Goal: Information Seeking & Learning: Check status

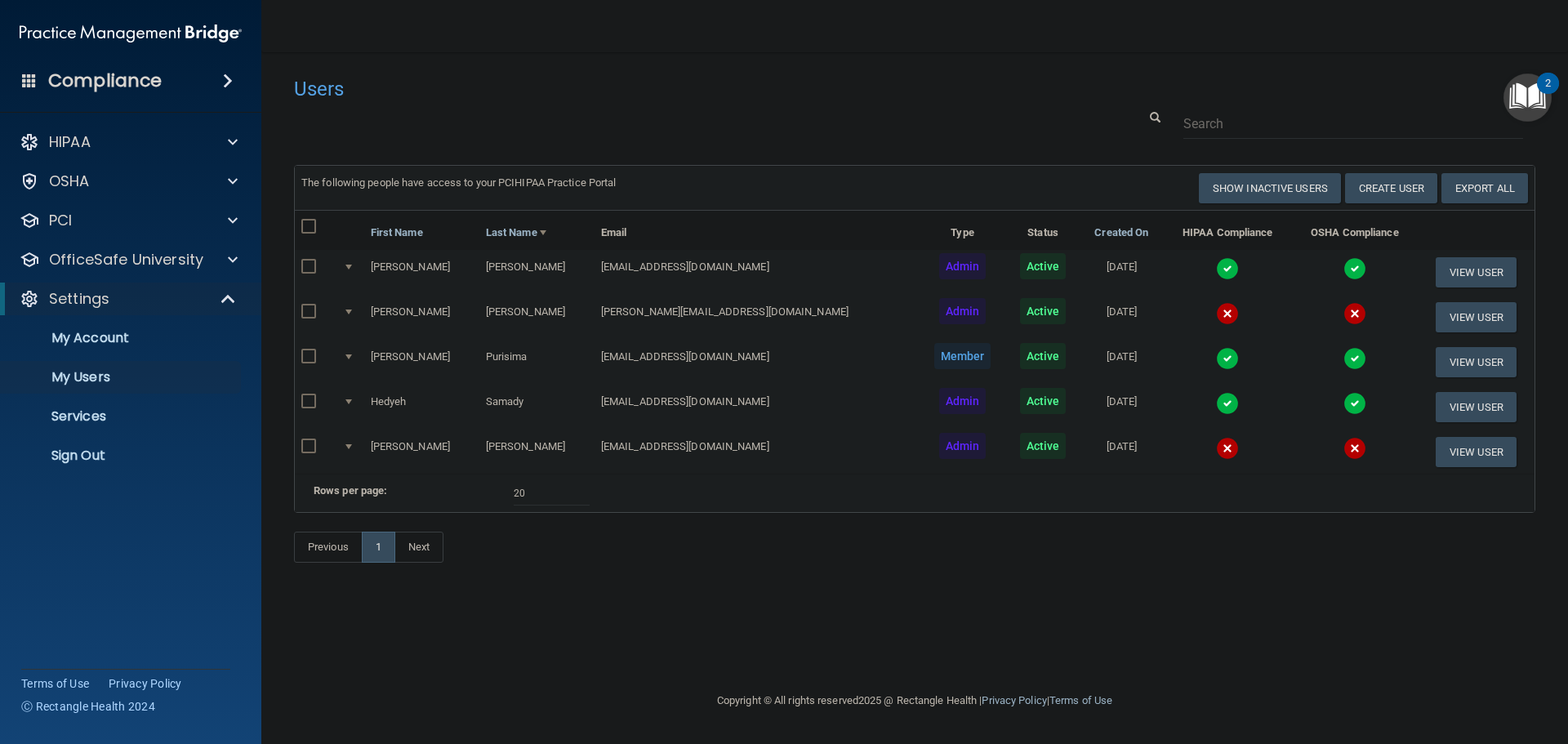
select select "20"
click at [97, 448] on p "Sign Out" at bounding box center [122, 455] width 223 height 17
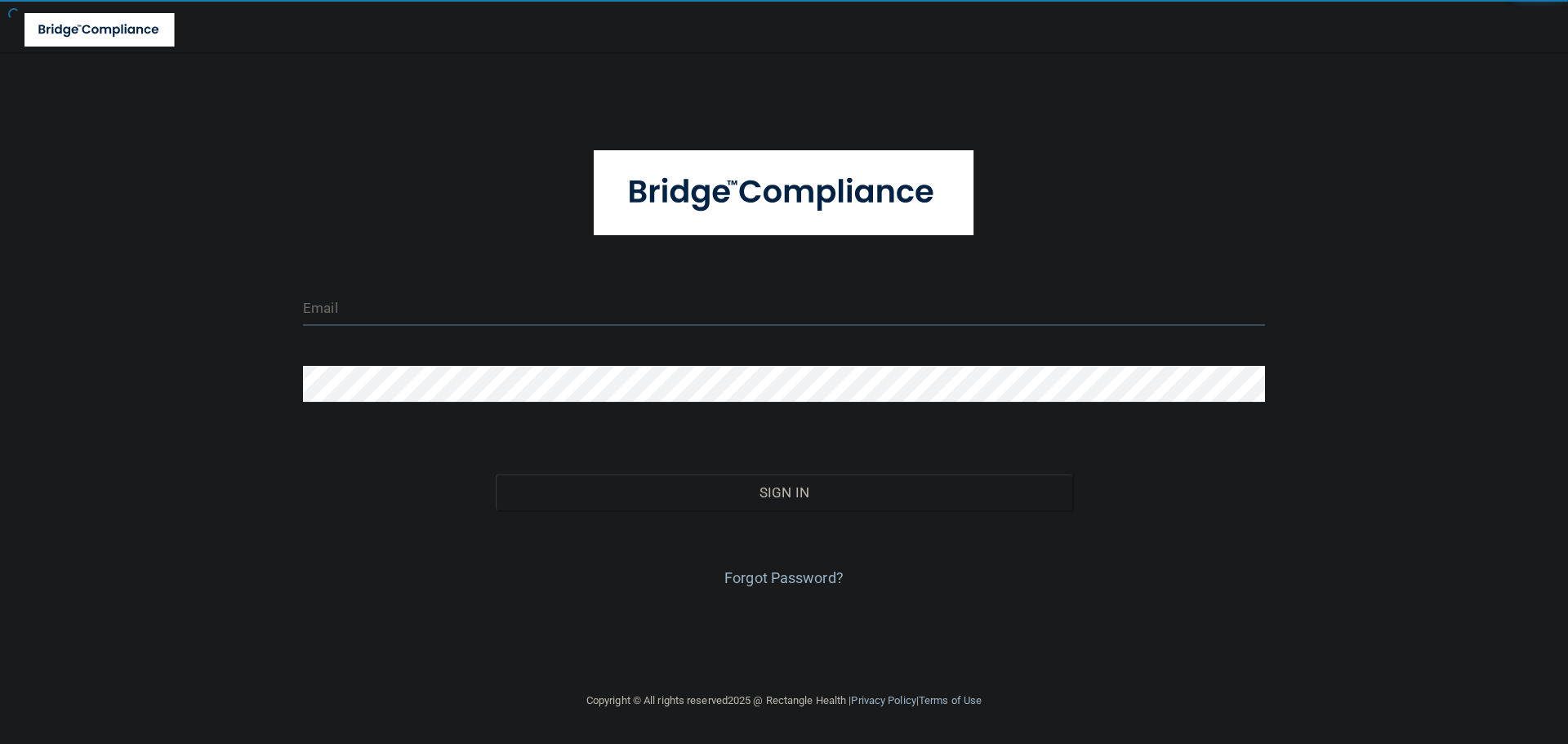
type input "cfletcher@rectanglehealth.com"
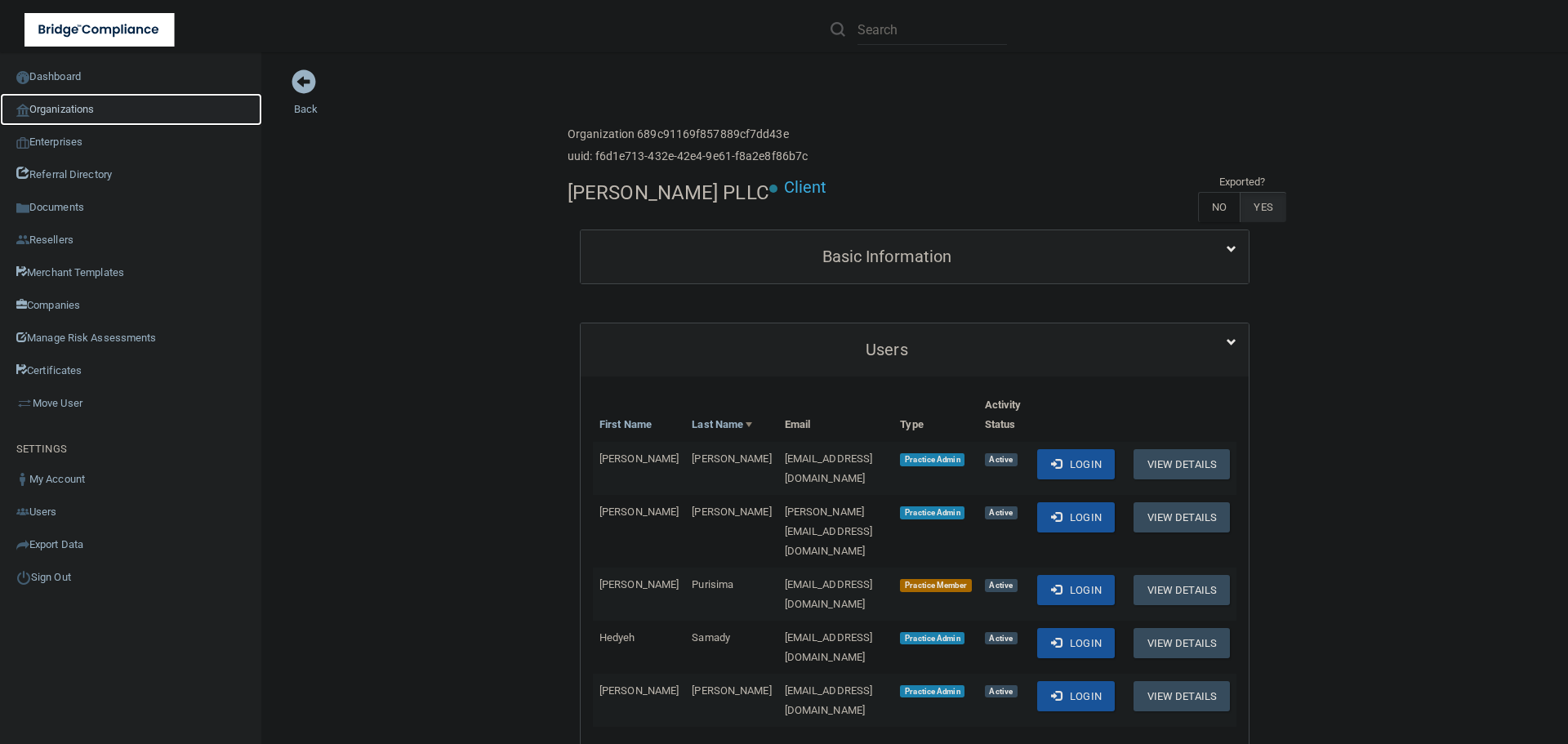
click at [56, 105] on link "Organizations" at bounding box center [131, 109] width 262 height 32
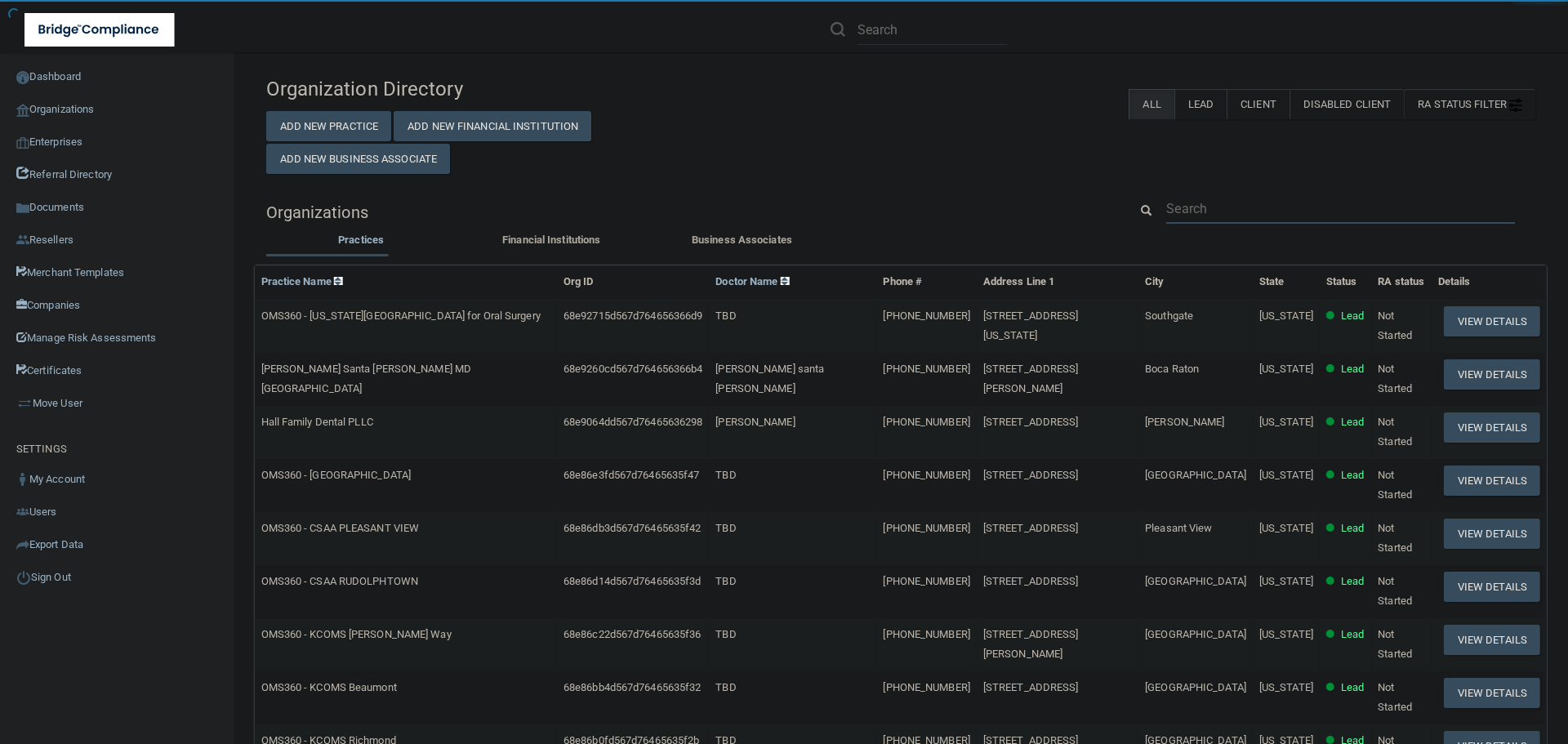
click at [1204, 213] on input "text" at bounding box center [1339, 208] width 348 height 30
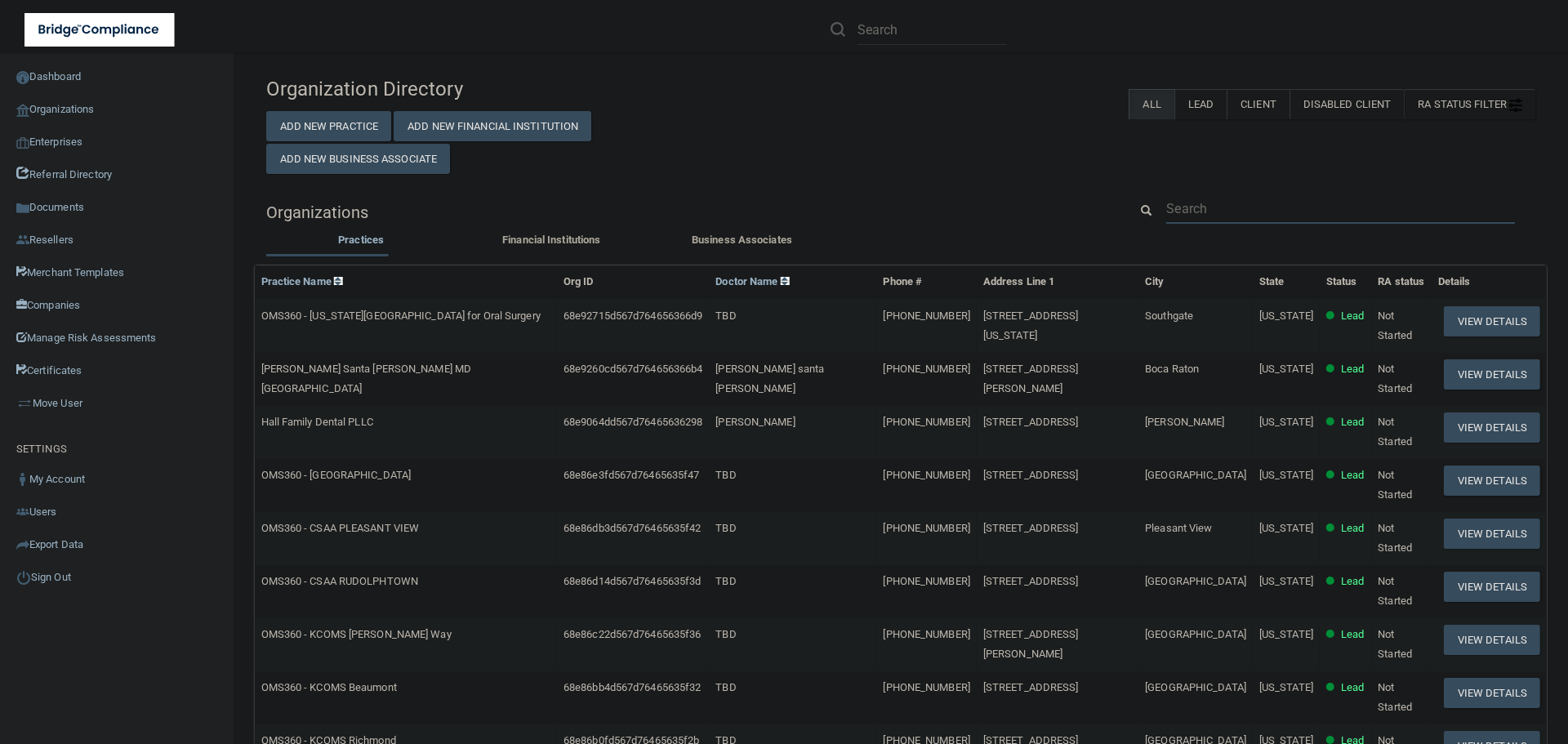
paste input "[EMAIL_ADDRESS][DOMAIN_NAME]"
type input "[EMAIL_ADDRESS][DOMAIN_NAME]"
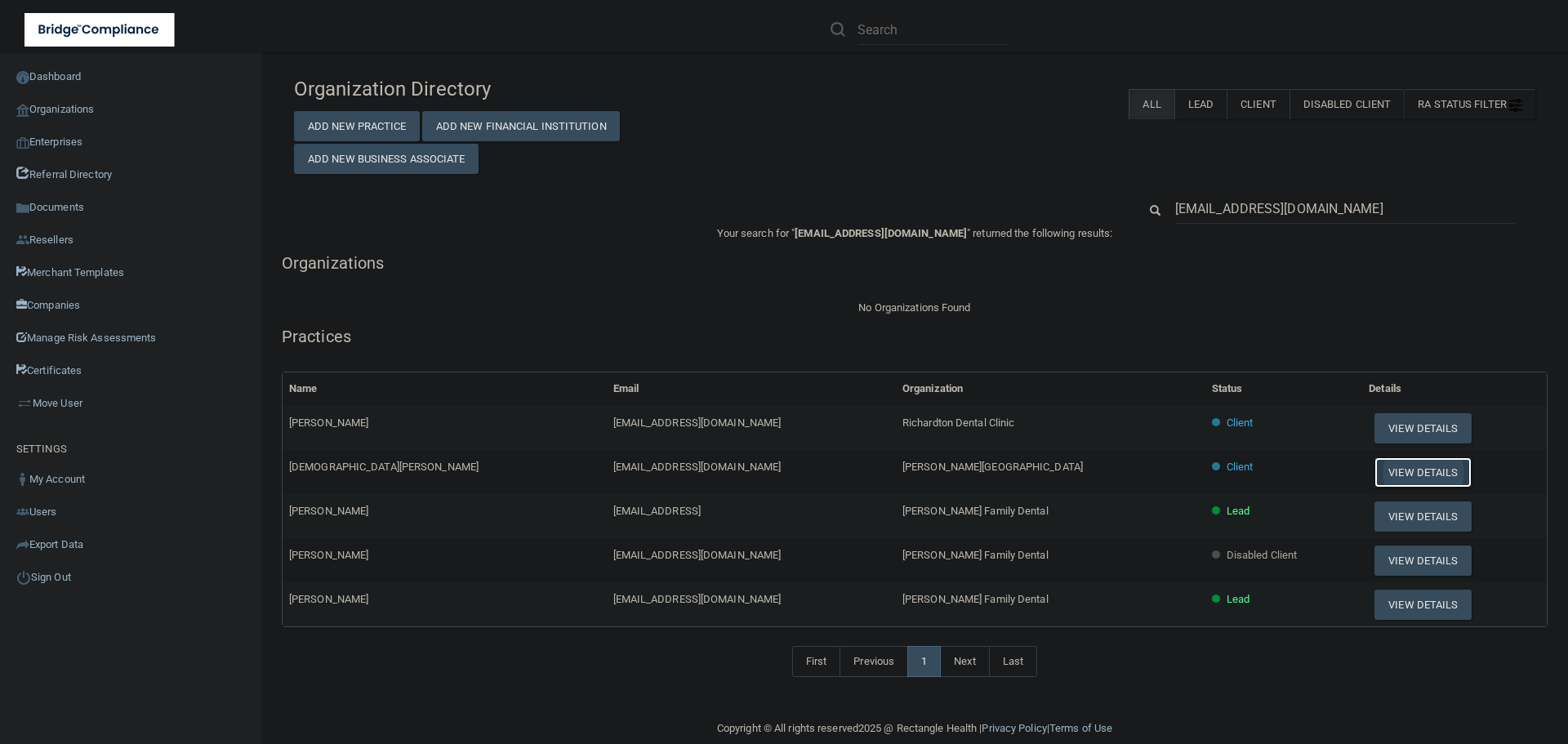
click at [1375, 470] on button "View Details" at bounding box center [1423, 472] width 96 height 30
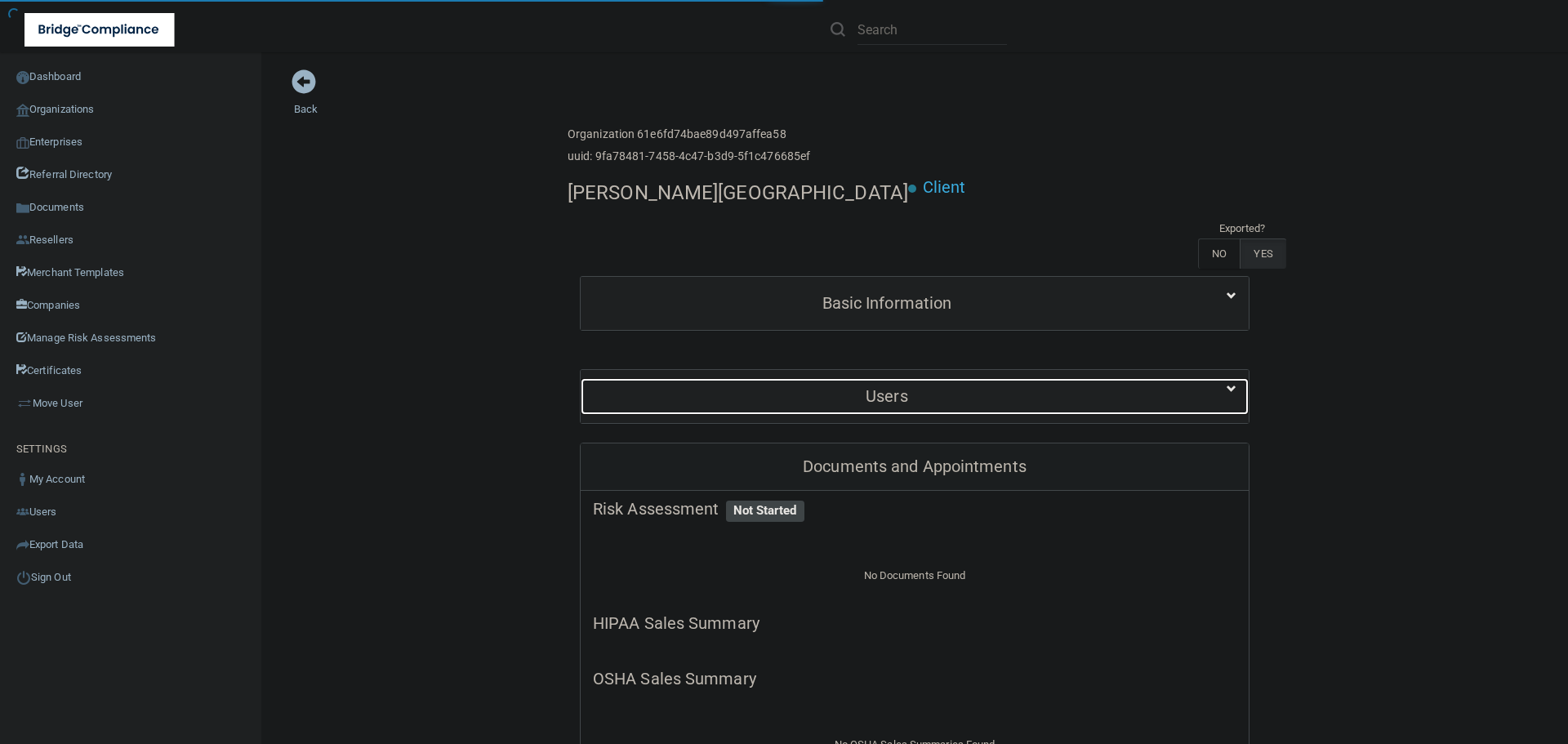
click at [934, 387] on h5 "Users" at bounding box center [886, 396] width 588 height 18
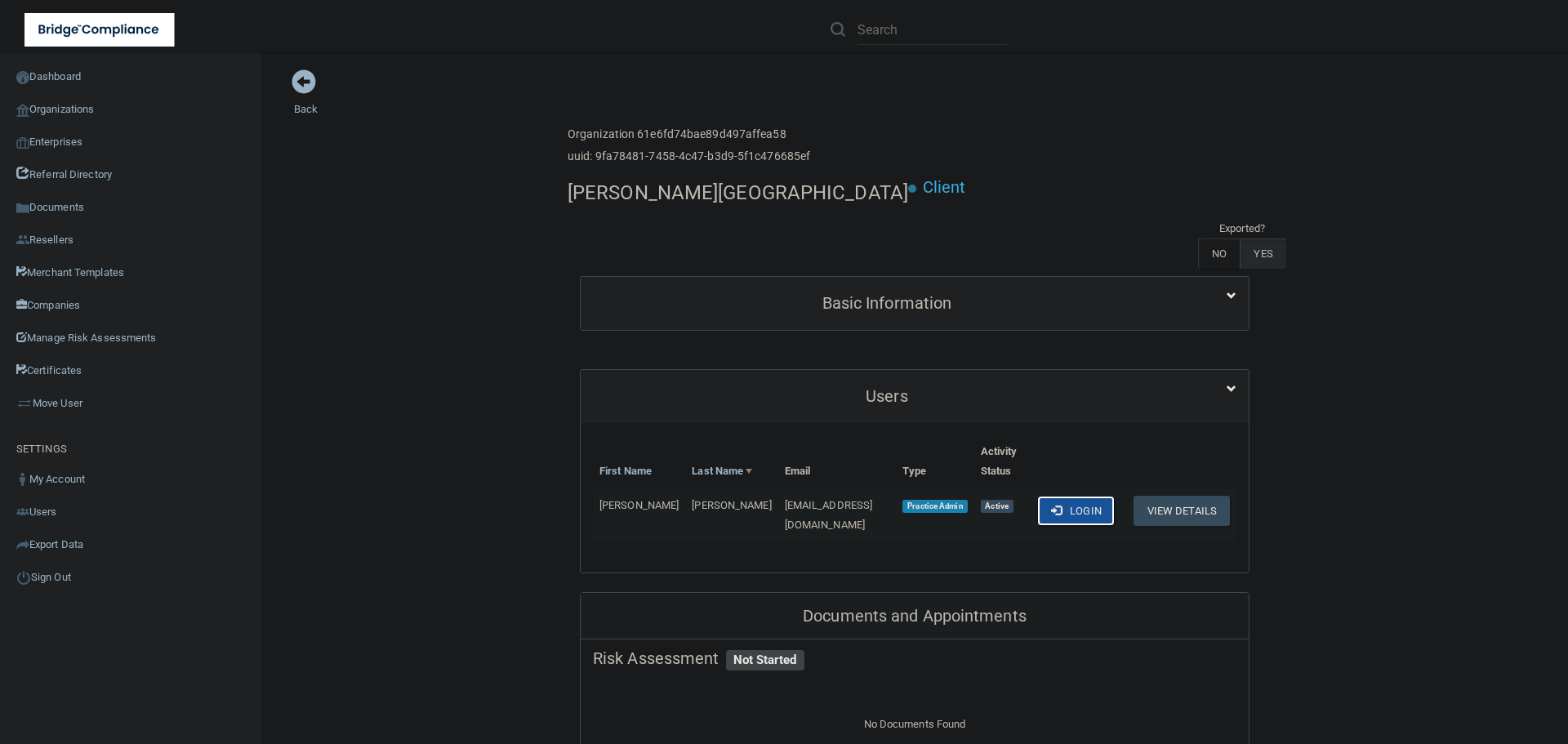
click at [1056, 496] on button "Login" at bounding box center [1075, 510] width 78 height 30
click at [304, 109] on link "Back" at bounding box center [306, 99] width 24 height 31
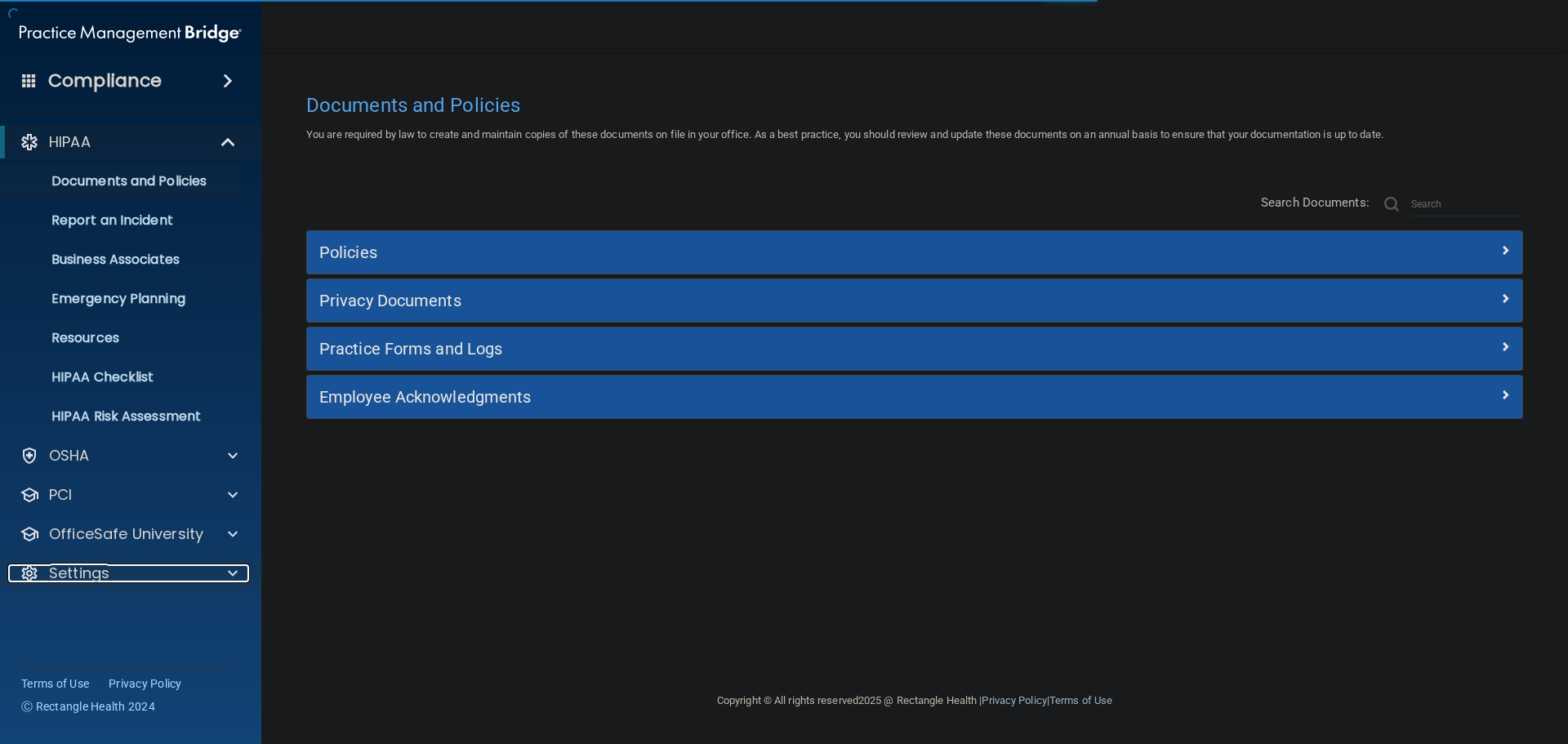
click at [224, 569] on div at bounding box center [230, 573] width 41 height 20
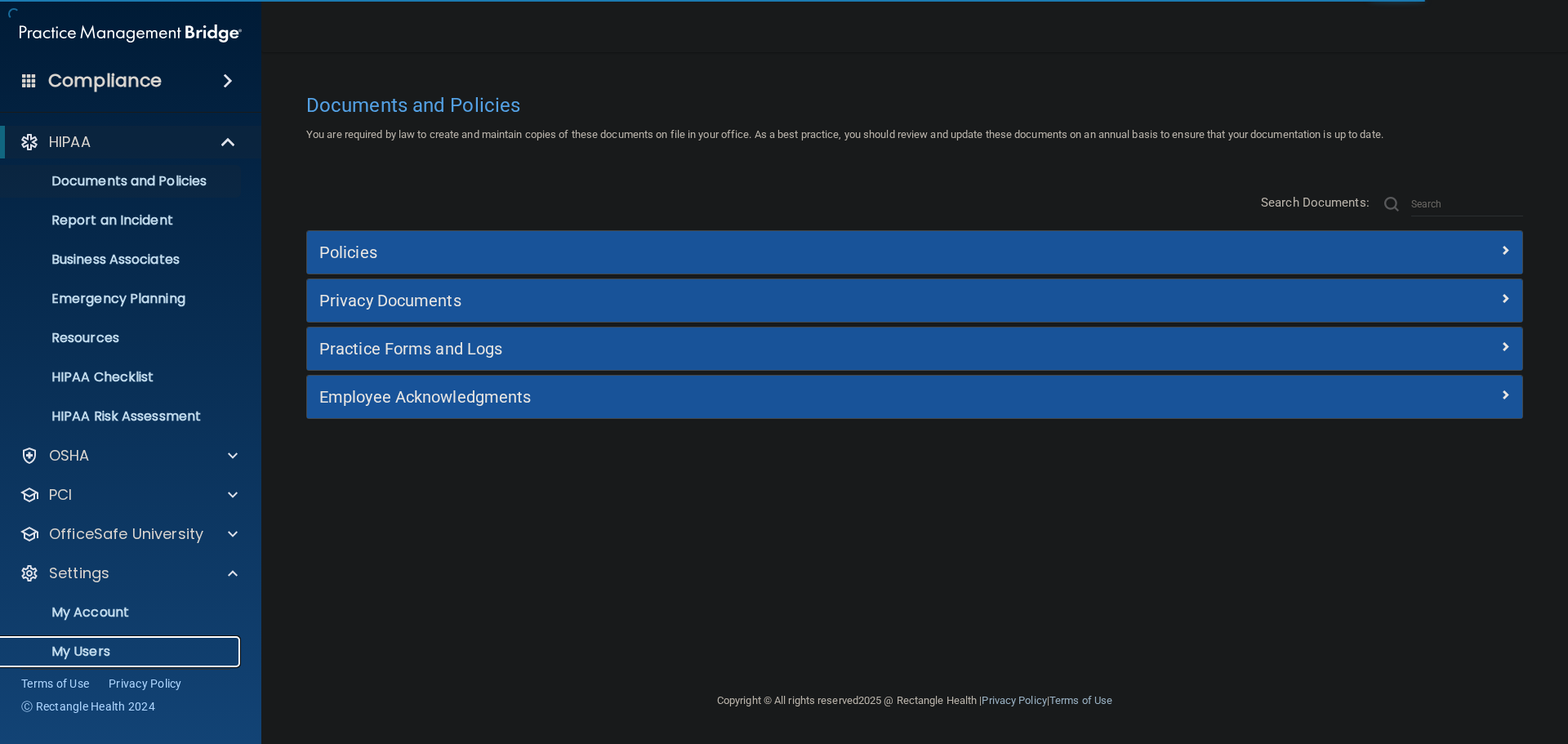
click at [97, 644] on p "My Users" at bounding box center [122, 652] width 223 height 17
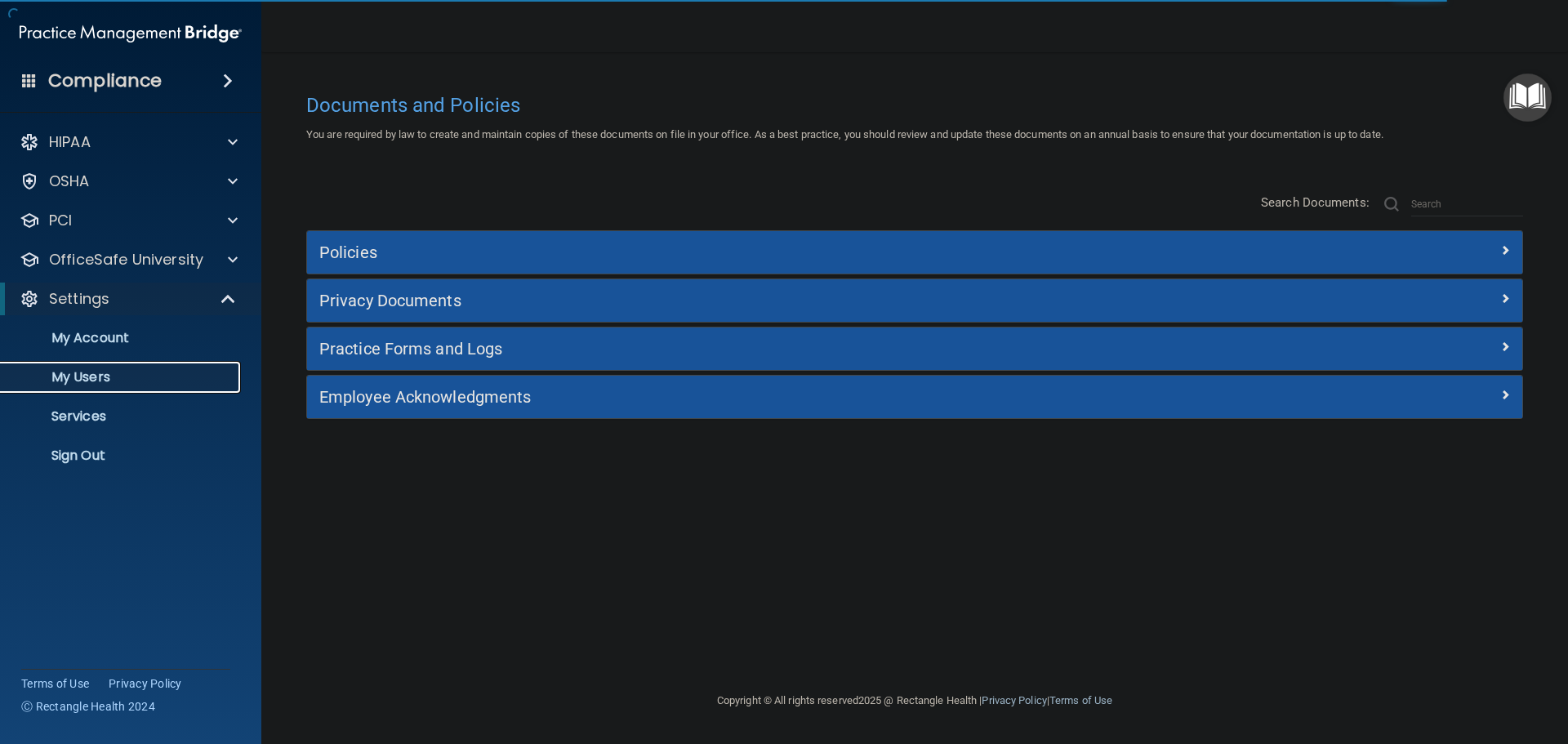
select select "20"
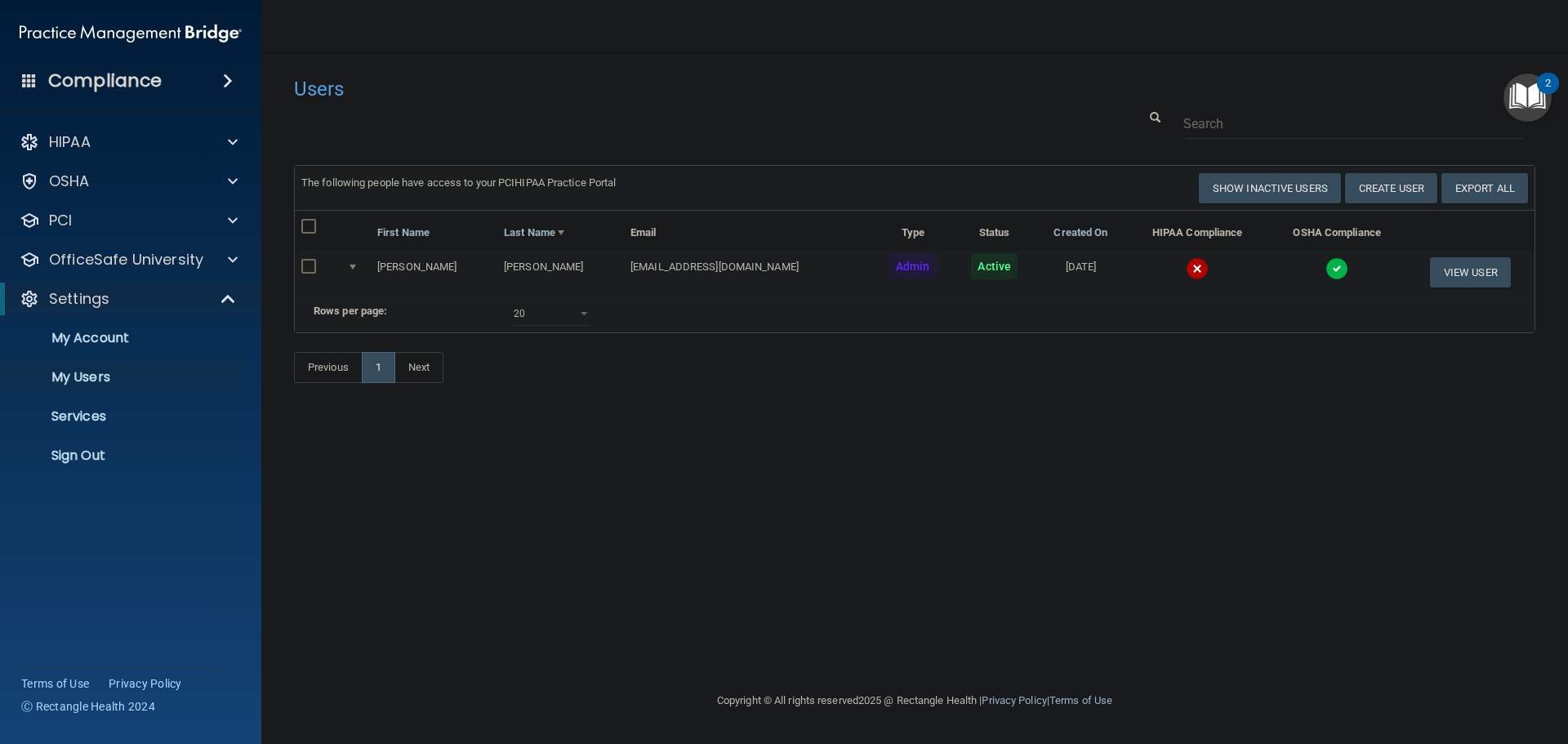
click at [1326, 272] on img at bounding box center [1336, 268] width 23 height 23
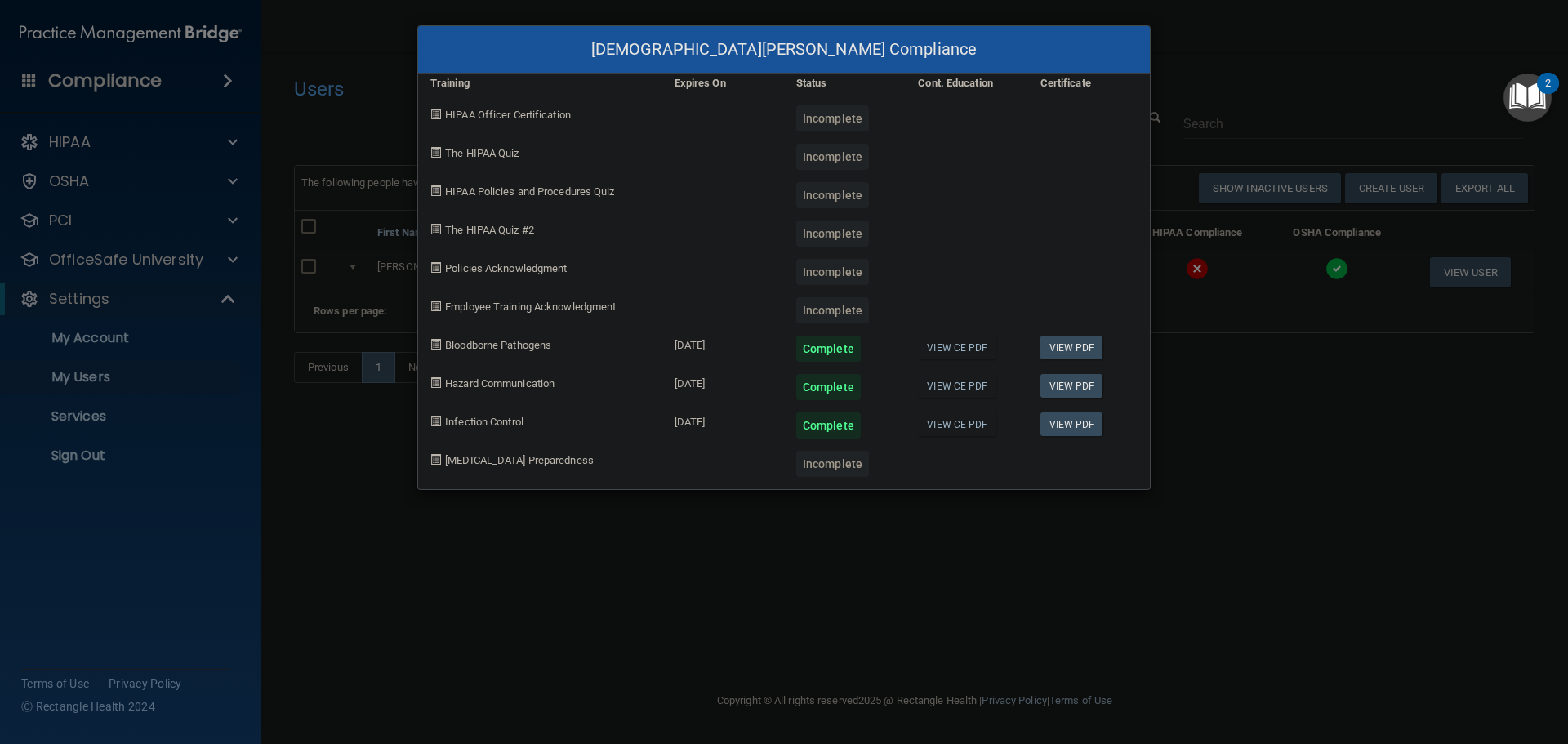
click at [1219, 439] on div "Kristen Olson's Compliance Training Expires On Status Cont. Education Certifica…" at bounding box center [784, 372] width 1568 height 744
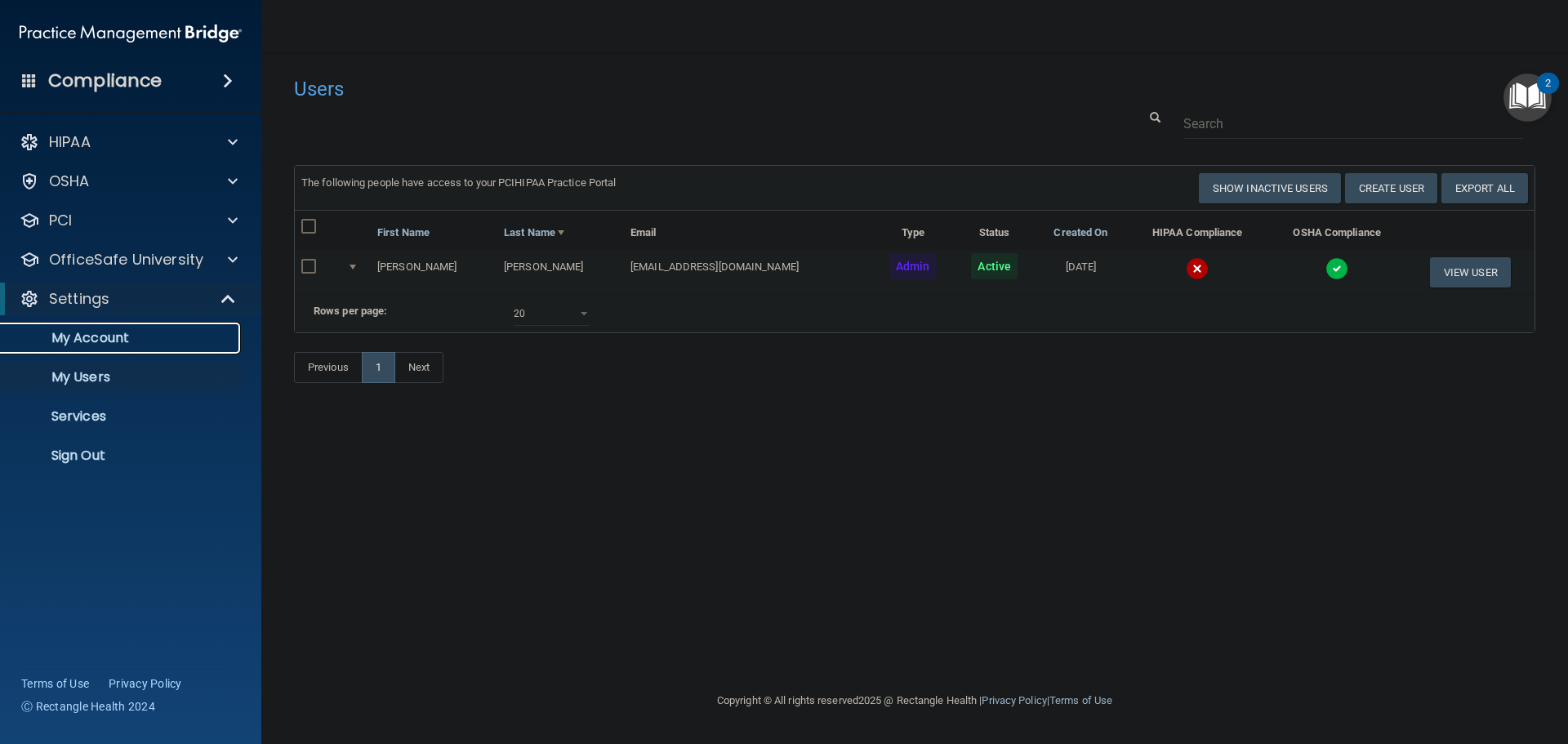
click at [106, 347] on link "My Account" at bounding box center [112, 338] width 257 height 32
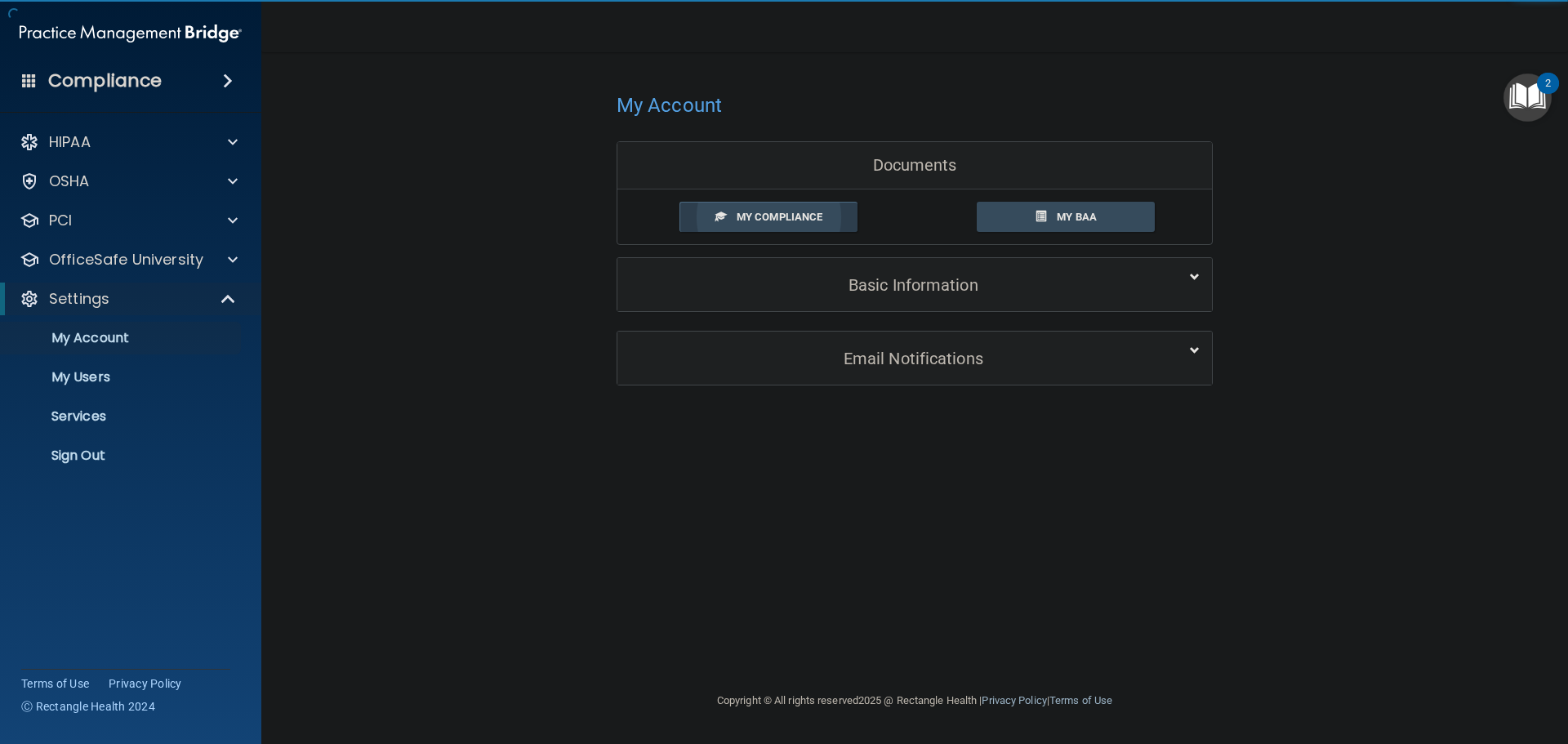
click at [782, 223] on span "My Compliance" at bounding box center [779, 217] width 85 height 12
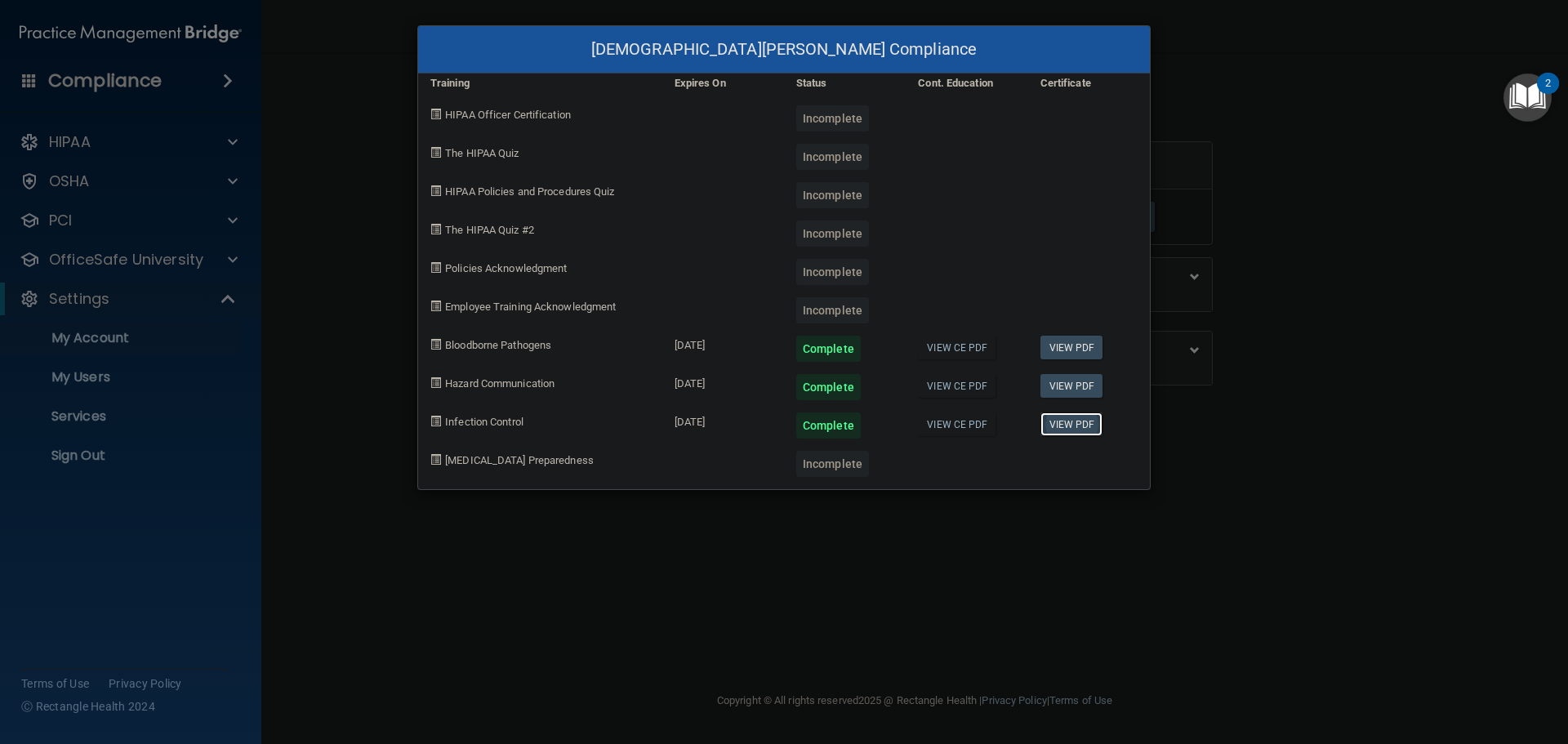
click at [1071, 431] on link "View PDF" at bounding box center [1071, 424] width 63 height 24
click at [956, 421] on link "View CE PDF" at bounding box center [956, 424] width 78 height 24
click at [374, 170] on div "Kristen Olson's Compliance Training Expires On Status Cont. Education Certifica…" at bounding box center [784, 372] width 1568 height 744
